Goal: Check status: Check status

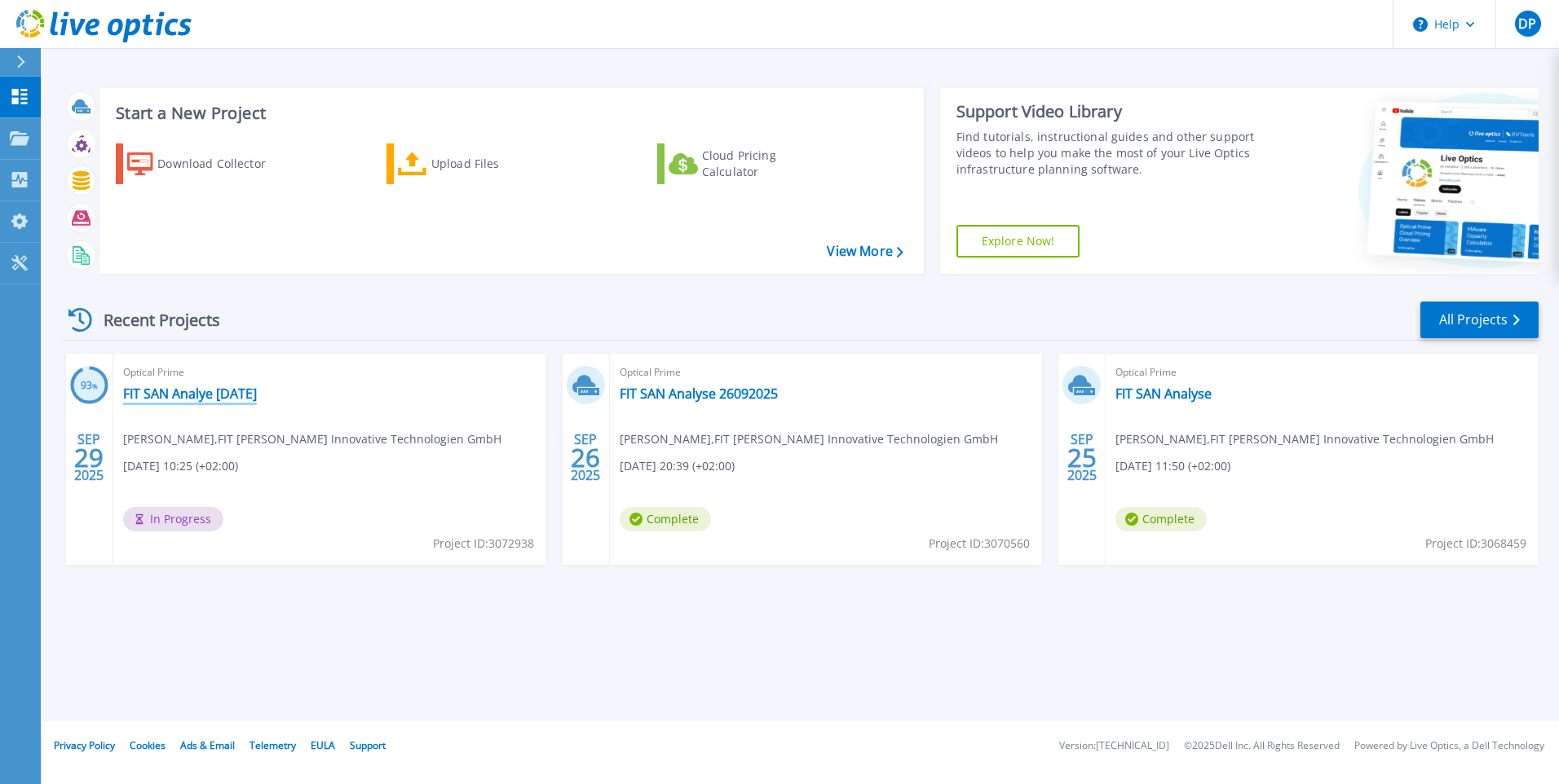
click at [216, 394] on link "FIT SAN Analye [DATE]" at bounding box center [190, 393] width 134 height 16
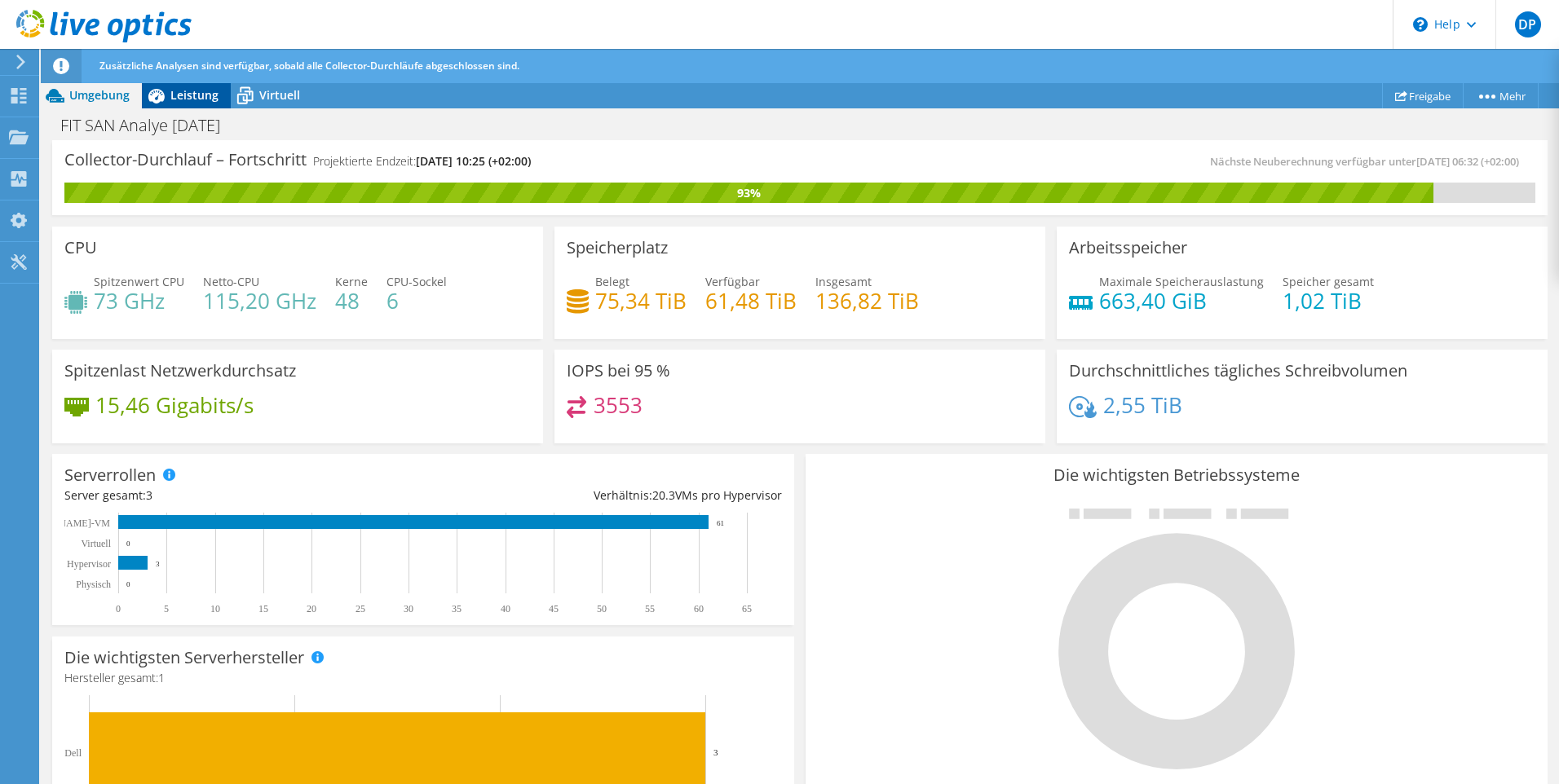
click at [208, 98] on span "Leistung" at bounding box center [194, 95] width 48 height 15
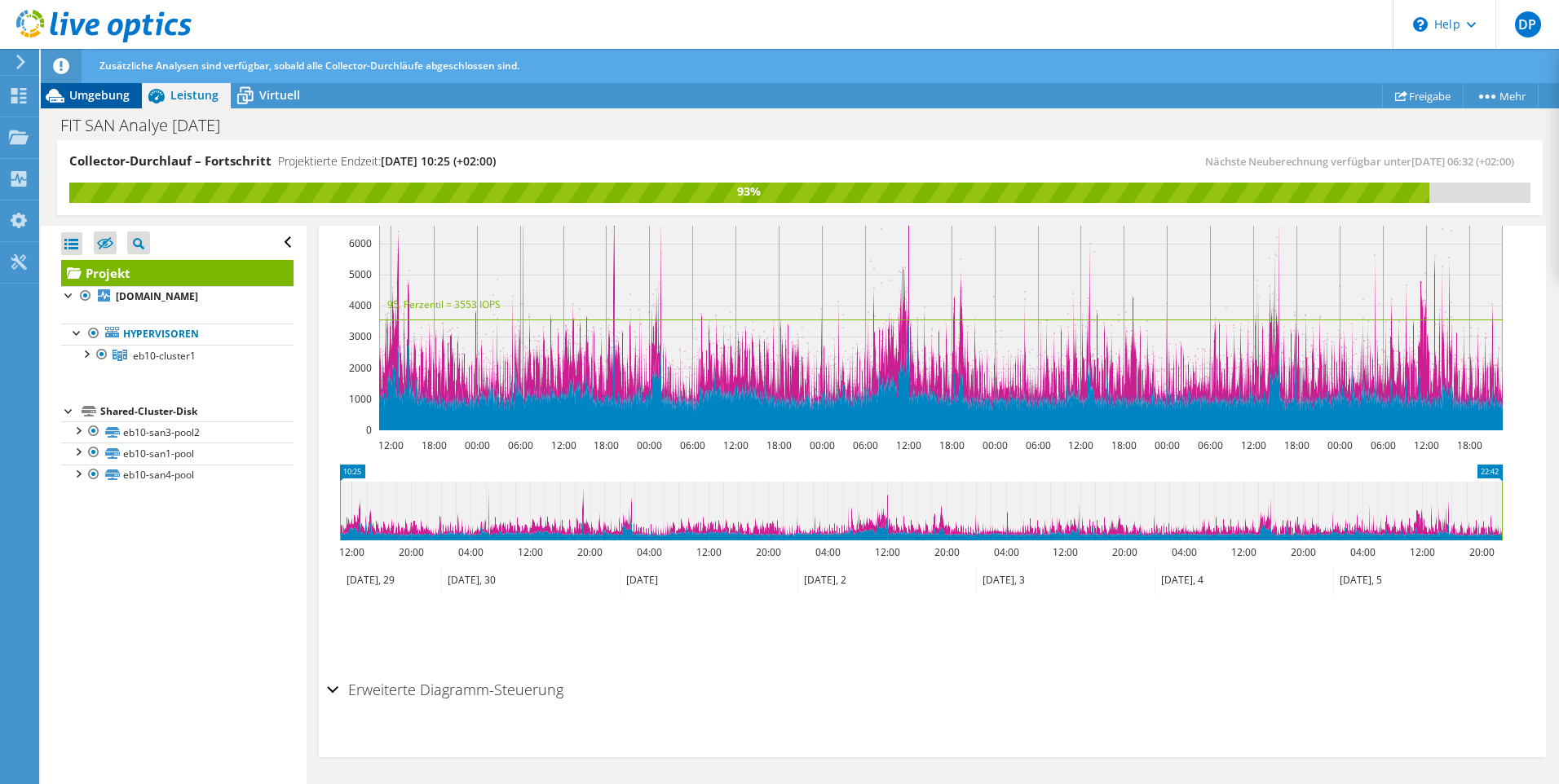
click at [120, 98] on span "Umgebung" at bounding box center [99, 95] width 60 height 15
